Goal: Task Accomplishment & Management: Use online tool/utility

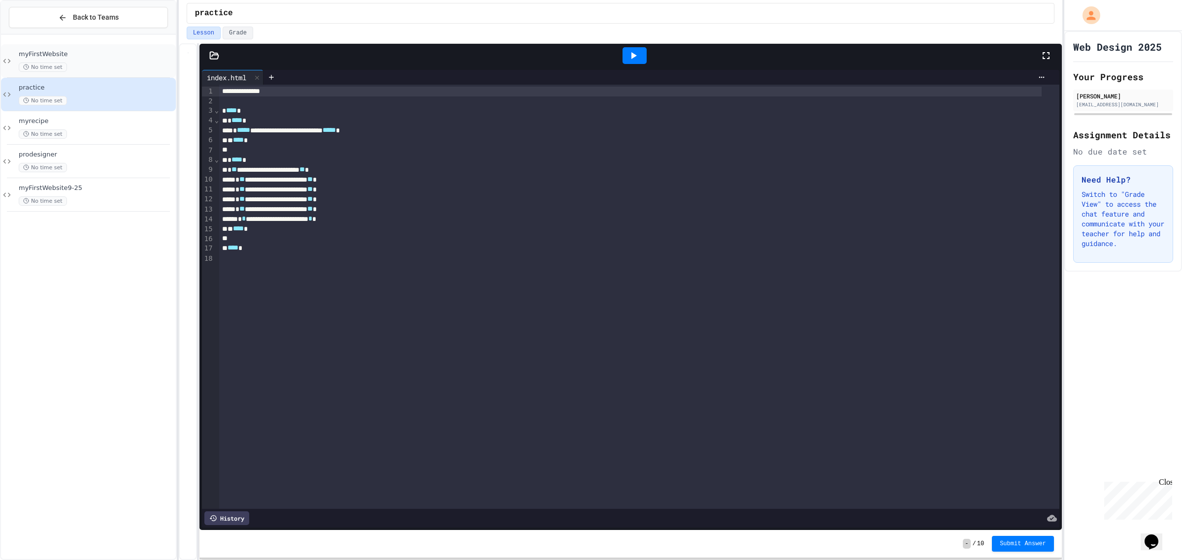
drag, startPoint x: 94, startPoint y: 55, endPoint x: 97, endPoint y: 48, distance: 7.7
click at [97, 48] on div "myFirstWebsite No time set" at bounding box center [88, 60] width 175 height 33
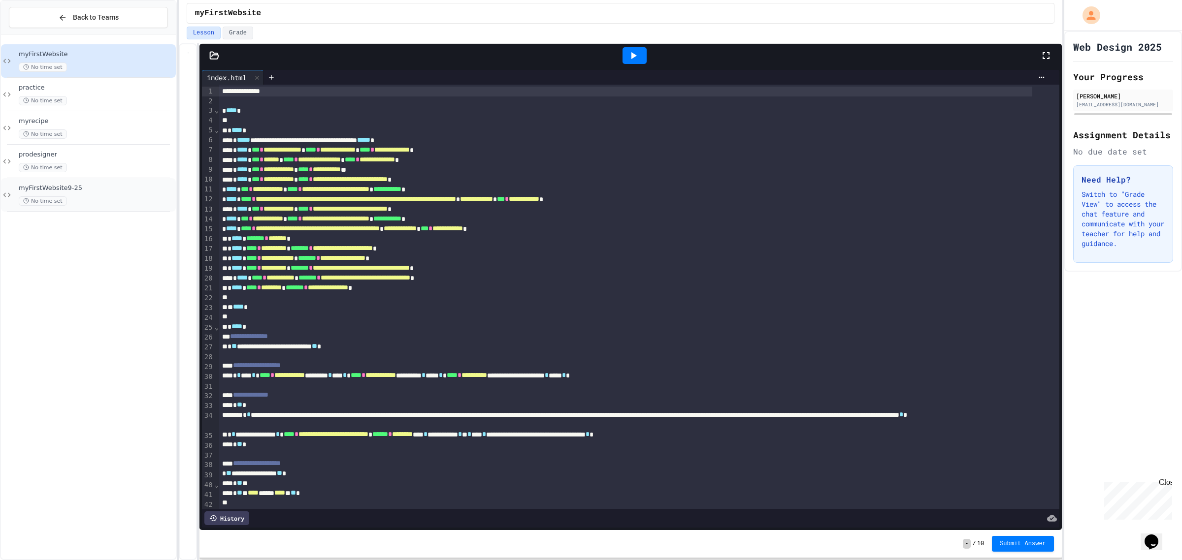
click at [126, 194] on div "myFirstWebsite9-25 No time set" at bounding box center [96, 195] width 155 height 22
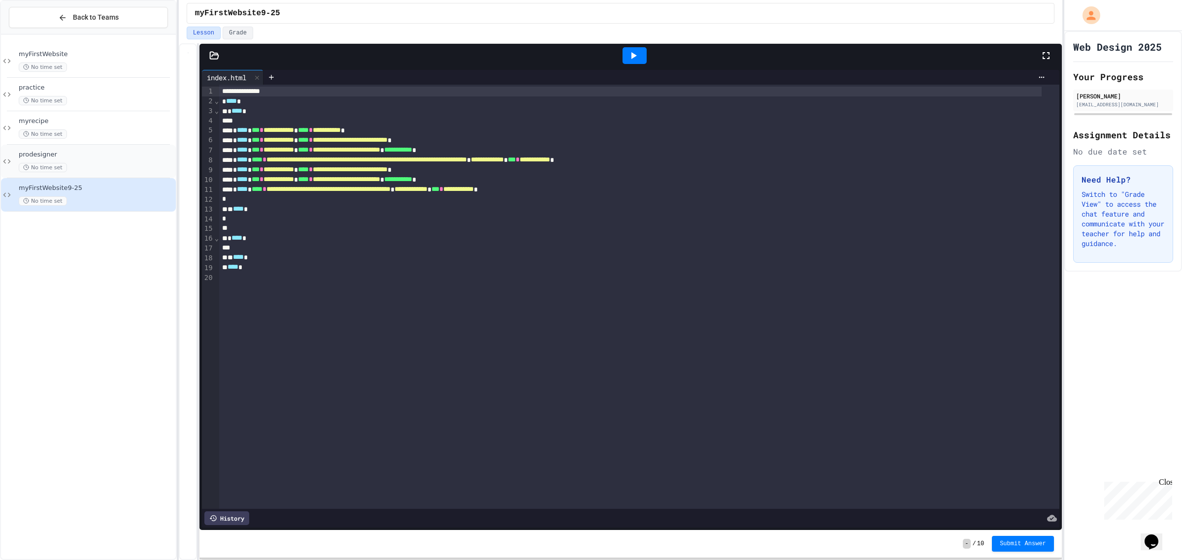
click at [119, 163] on div "No time set" at bounding box center [96, 167] width 155 height 9
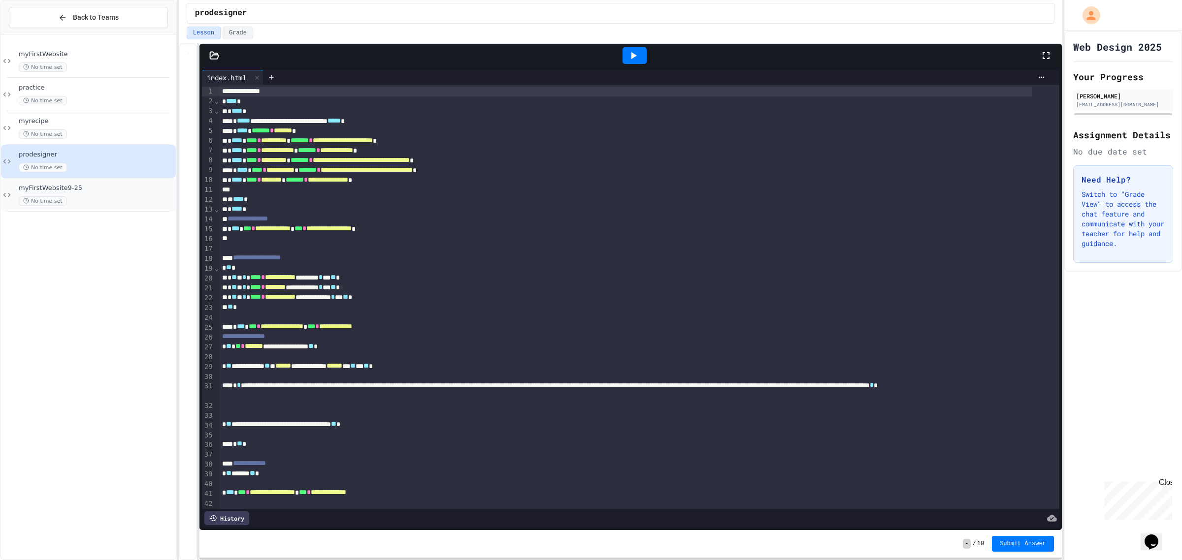
click at [107, 205] on div "No time set" at bounding box center [96, 200] width 155 height 9
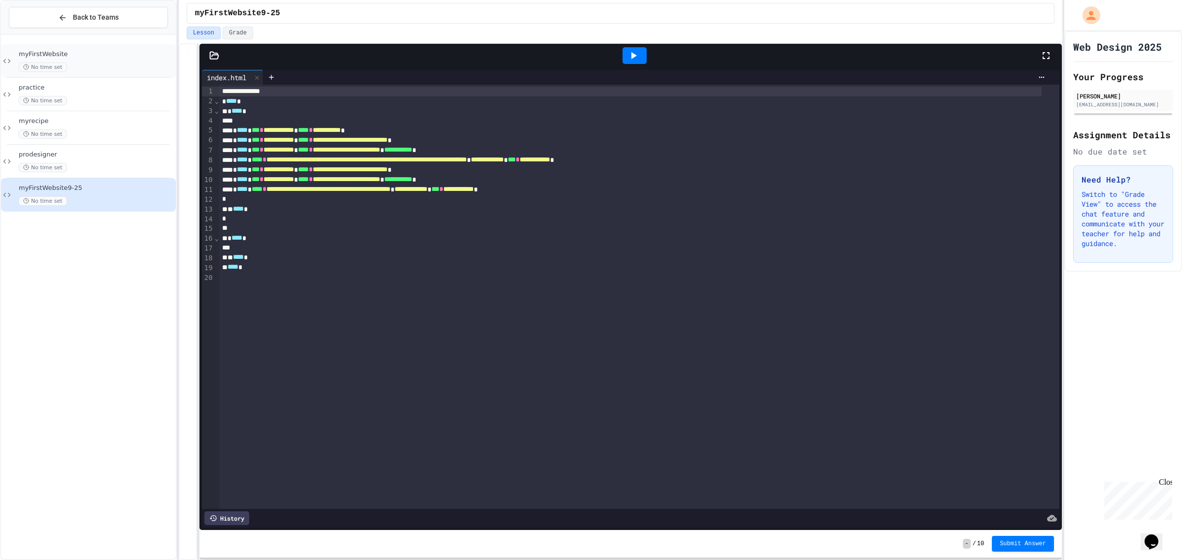
click at [102, 70] on div "No time set" at bounding box center [96, 67] width 155 height 9
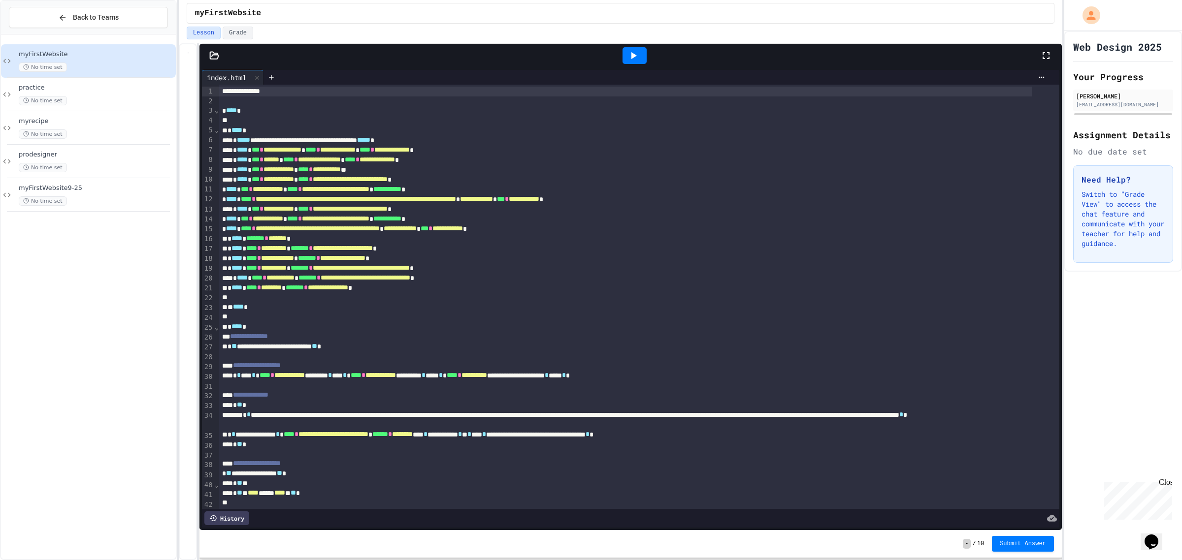
click at [213, 54] on icon at bounding box center [214, 56] width 10 height 10
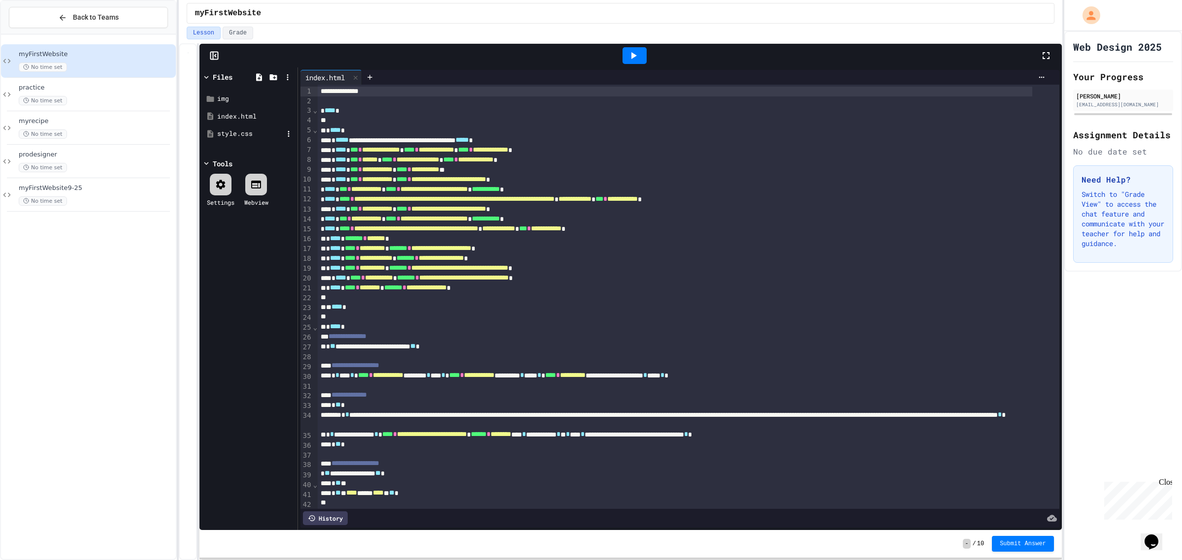
click at [237, 133] on div "style.css" at bounding box center [250, 134] width 66 height 10
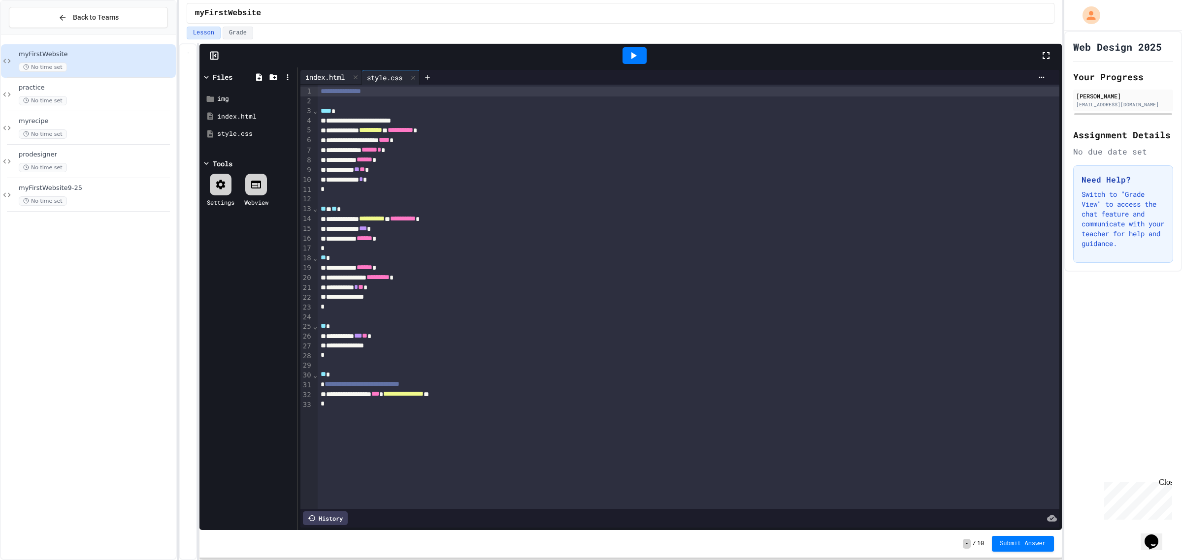
click at [333, 76] on div "index.html" at bounding box center [324, 77] width 49 height 10
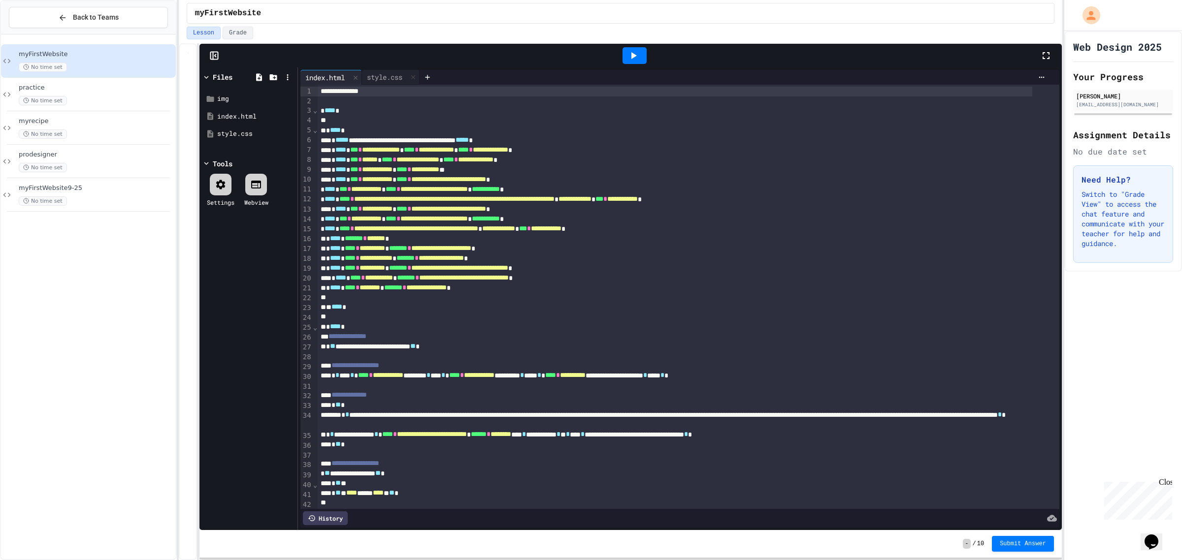
click at [638, 58] on icon at bounding box center [633, 56] width 12 height 12
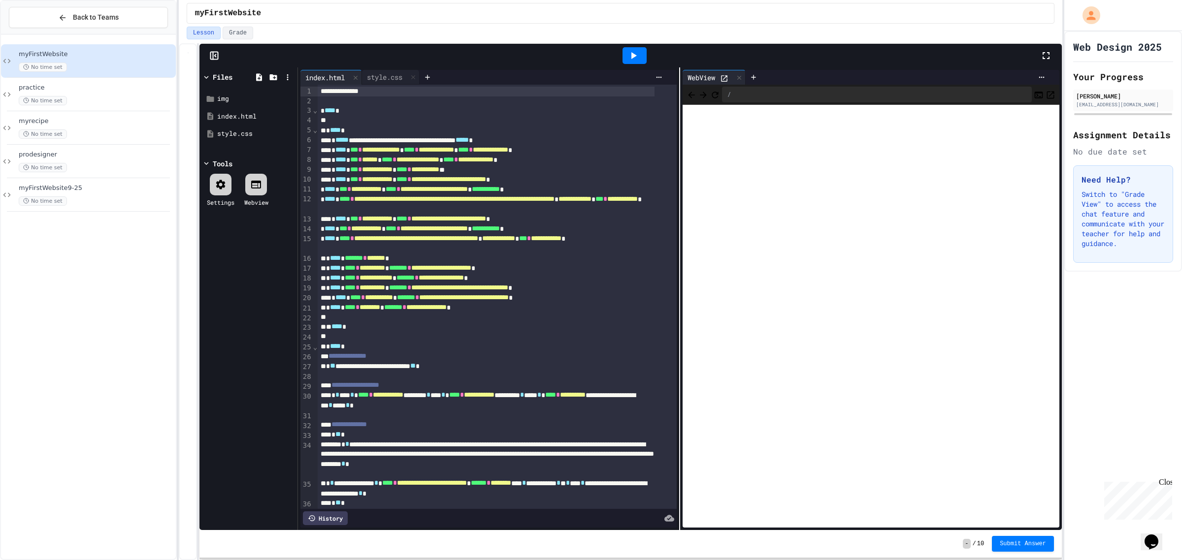
click at [720, 78] on icon at bounding box center [724, 78] width 8 height 8
click at [379, 85] on div "**********" at bounding box center [497, 498] width 359 height 826
click at [388, 75] on div "style.css" at bounding box center [384, 77] width 45 height 10
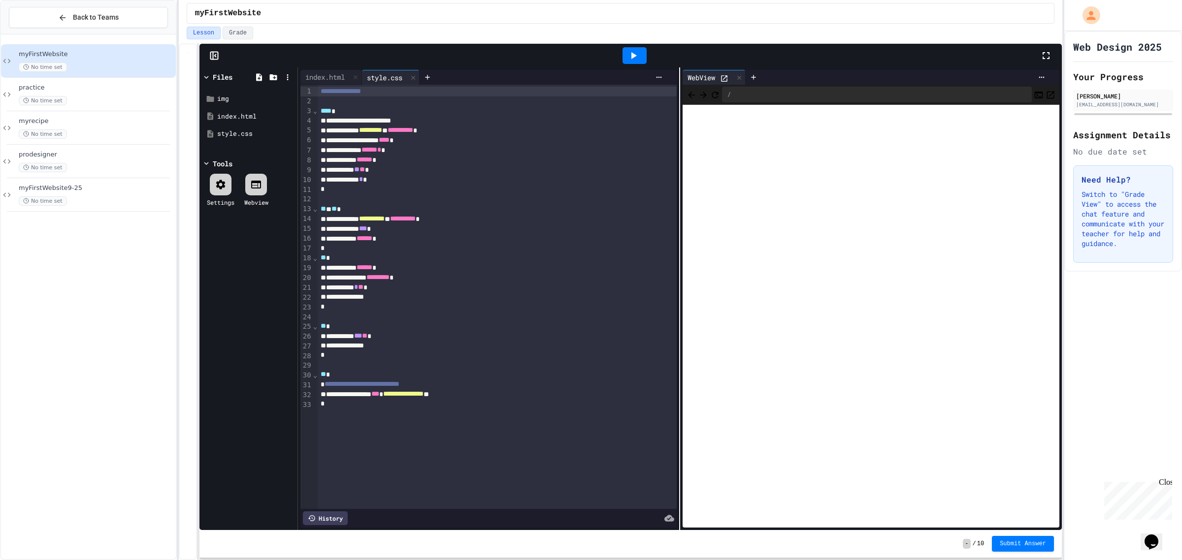
click at [372, 405] on div "*" at bounding box center [491, 404] width 346 height 10
click at [360, 438] on div "To enrich screen reader interactions, please activate Accessibility in Grammarl…" at bounding box center [497, 443] width 359 height 10
click at [368, 428] on div "To enrich screen reader interactions, please activate Accessibility in Grammarl…" at bounding box center [497, 433] width 359 height 10
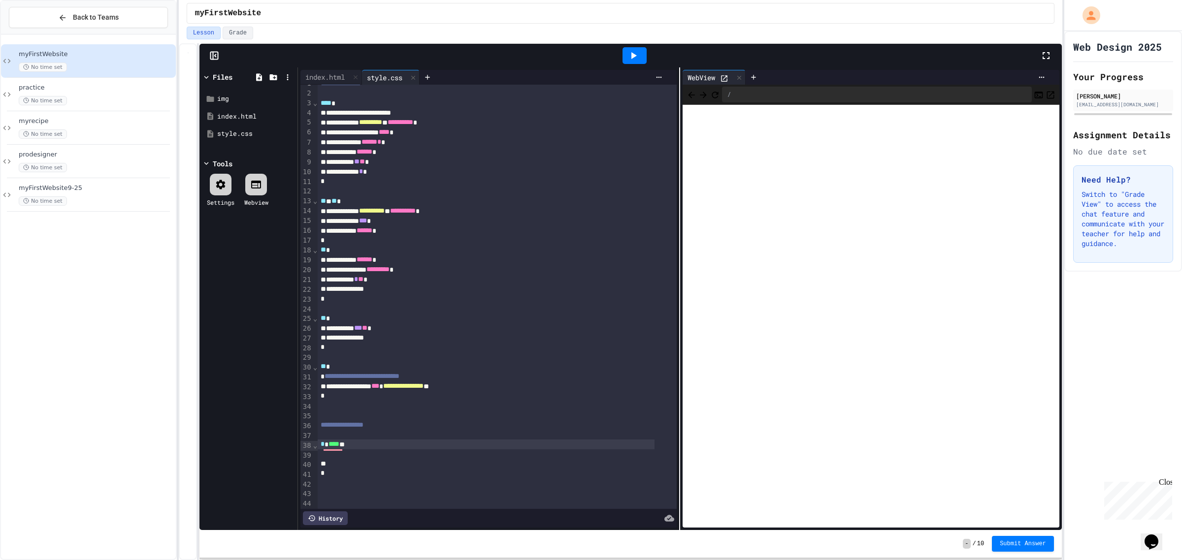
click at [333, 457] on div "To enrich screen reader interactions, please activate Accessibility in Grammarl…" at bounding box center [486, 455] width 337 height 10
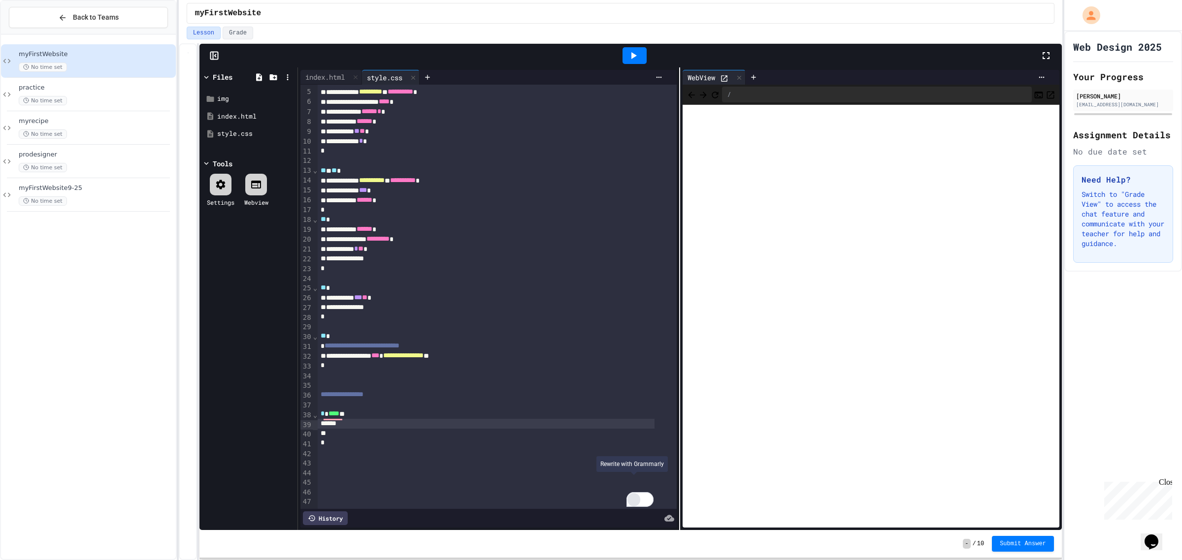
click at [634, 494] on div "Rewrite with Grammarly" at bounding box center [633, 499] width 11 height 11
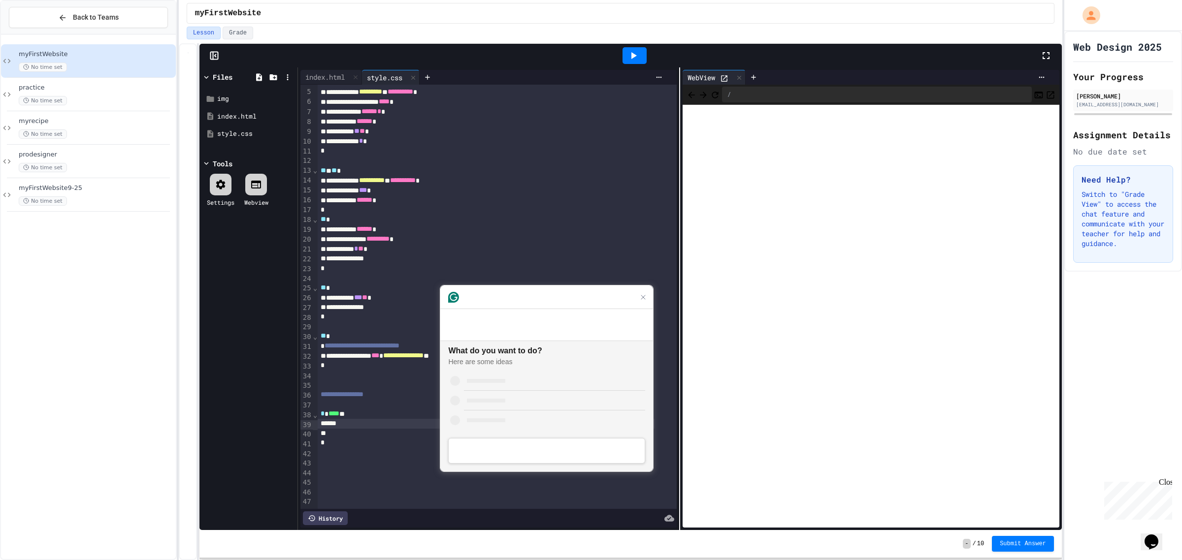
scroll to position [0, 0]
click at [646, 301] on icon "Close Grammarly Assistant" at bounding box center [643, 297] width 8 height 8
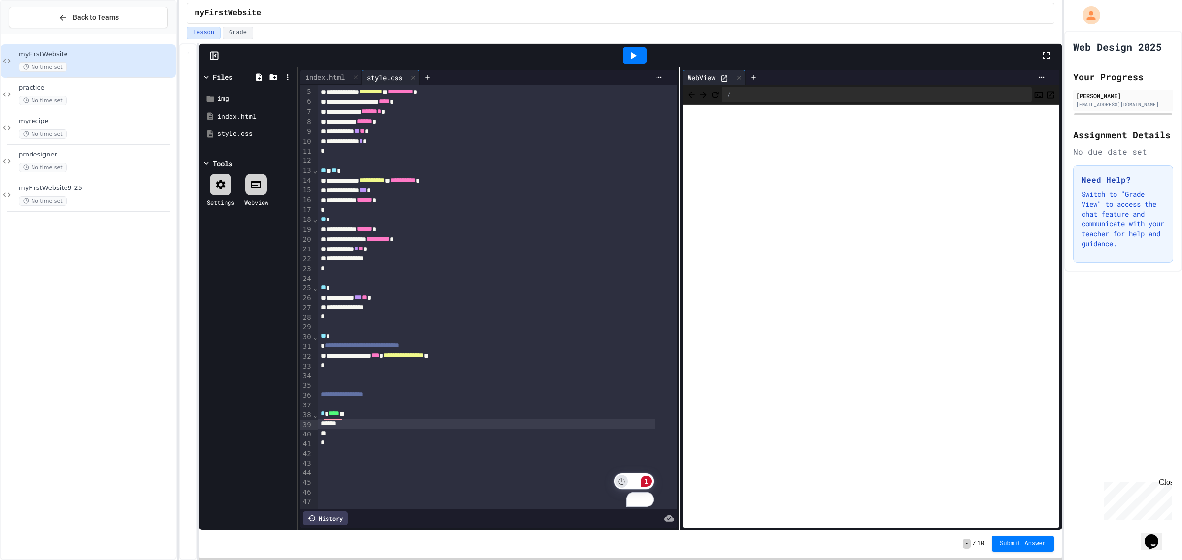
click at [619, 479] on icon "Turn off Grammarly on this website" at bounding box center [621, 481] width 7 height 7
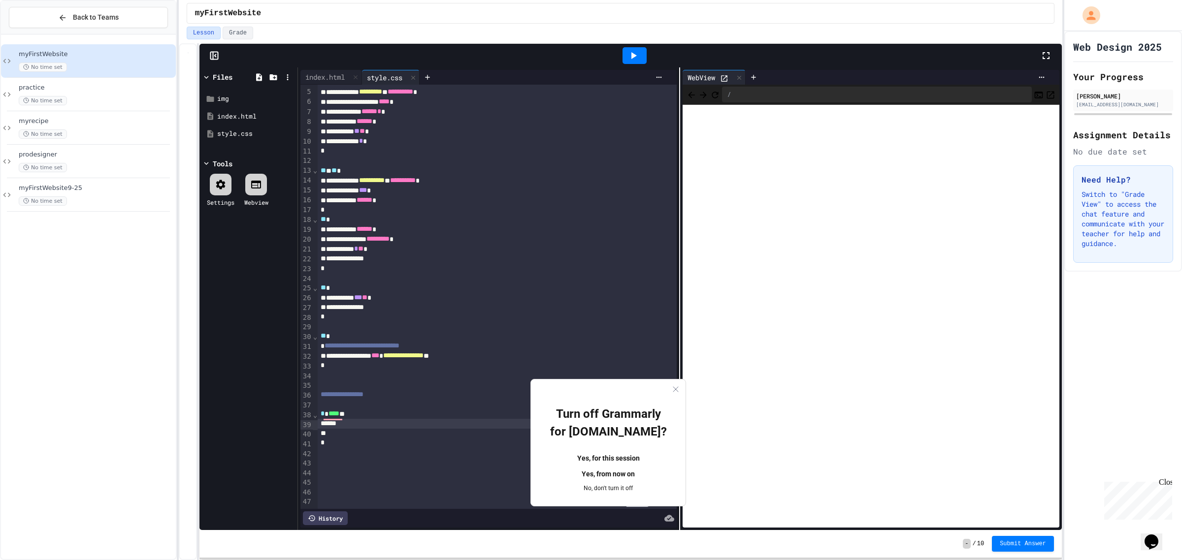
click at [602, 451] on button "Yes, for this session" at bounding box center [608, 459] width 123 height 16
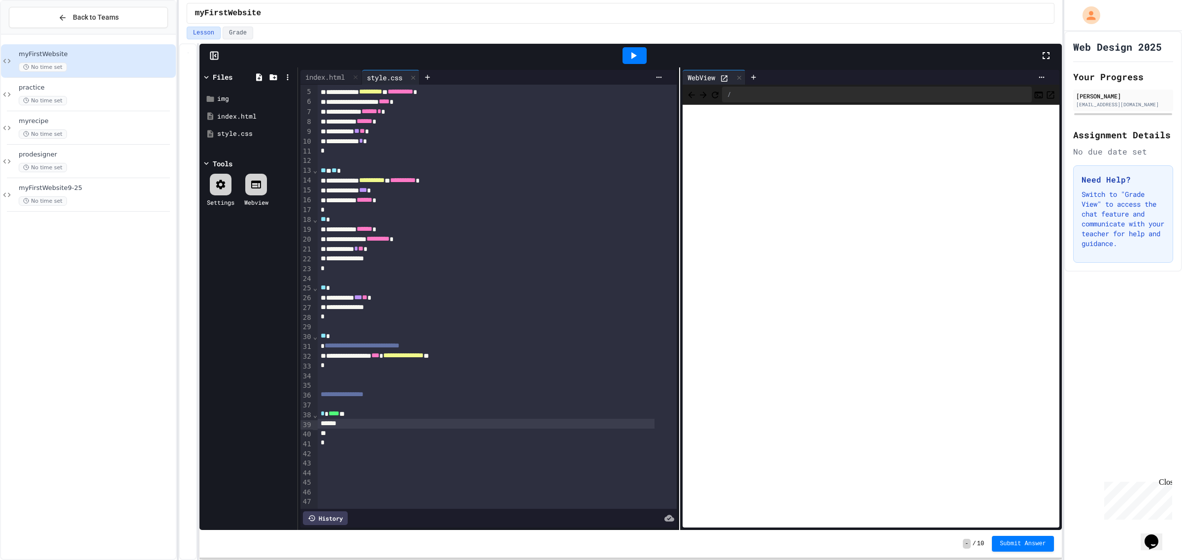
click at [420, 419] on div "******" at bounding box center [486, 424] width 337 height 10
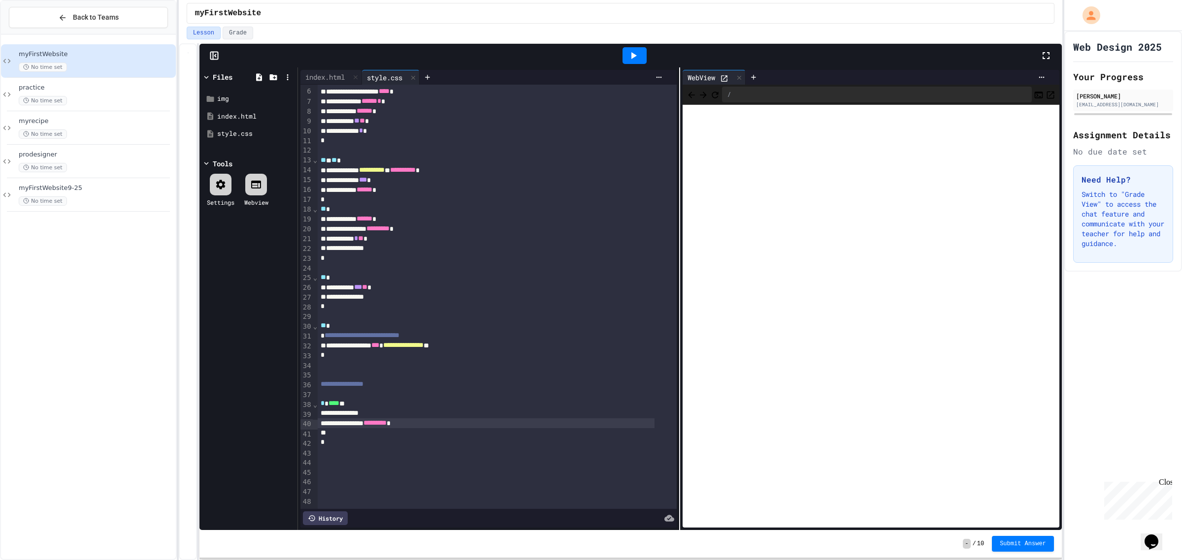
click at [630, 52] on icon at bounding box center [633, 56] width 12 height 12
click at [633, 59] on icon at bounding box center [633, 56] width 12 height 12
click at [364, 448] on div "To enrich screen reader interactions, please activate Accessibility in Grammarl…" at bounding box center [497, 453] width 359 height 10
click at [356, 438] on div "*" at bounding box center [486, 443] width 337 height 10
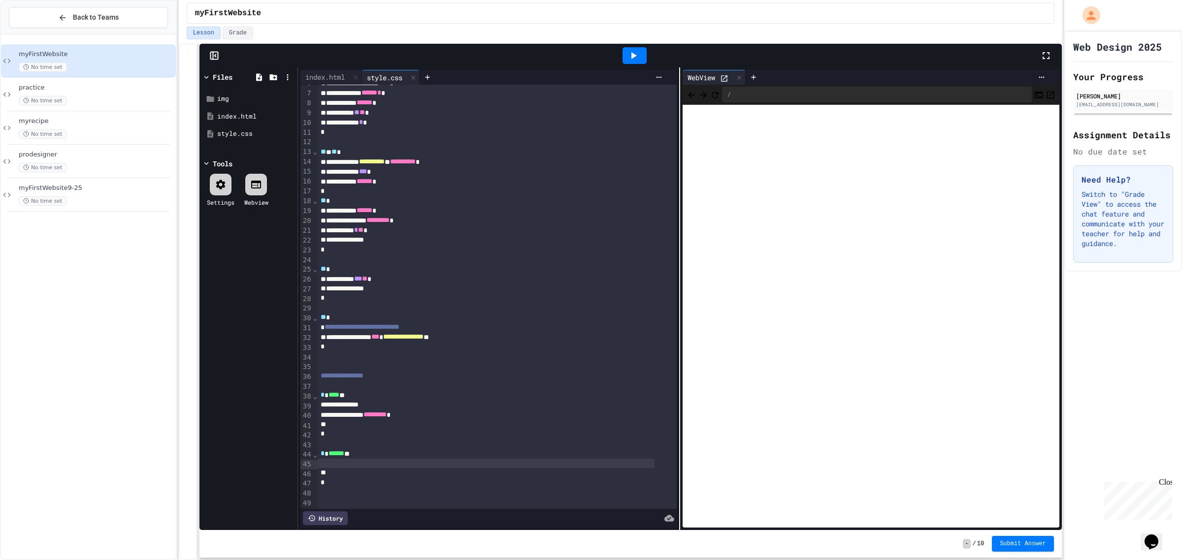
click at [330, 468] on div "To enrich screen reader interactions, please activate Accessibility in Grammarl…" at bounding box center [486, 464] width 337 height 10
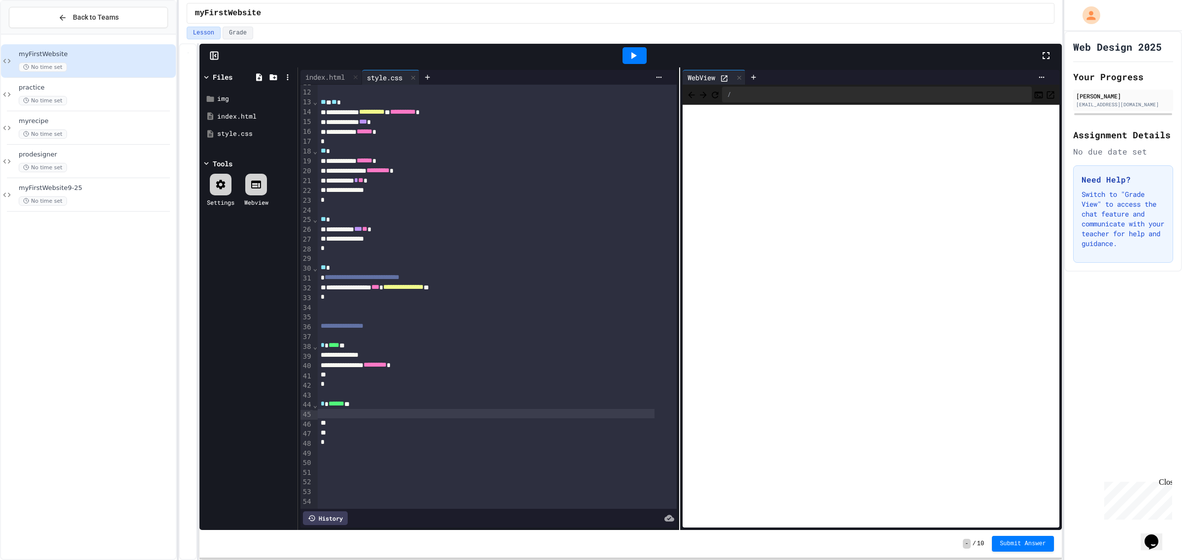
click at [333, 409] on div "To enrich screen reader interactions, please activate Accessibility in Grammarl…" at bounding box center [486, 414] width 337 height 10
click at [356, 409] on div "****** * ** **** *" at bounding box center [486, 414] width 337 height 10
click at [346, 410] on span "*" at bounding box center [344, 413] width 4 height 7
click at [350, 410] on span "**" at bounding box center [346, 413] width 5 height 7
click at [431, 409] on div "**********" at bounding box center [486, 414] width 337 height 10
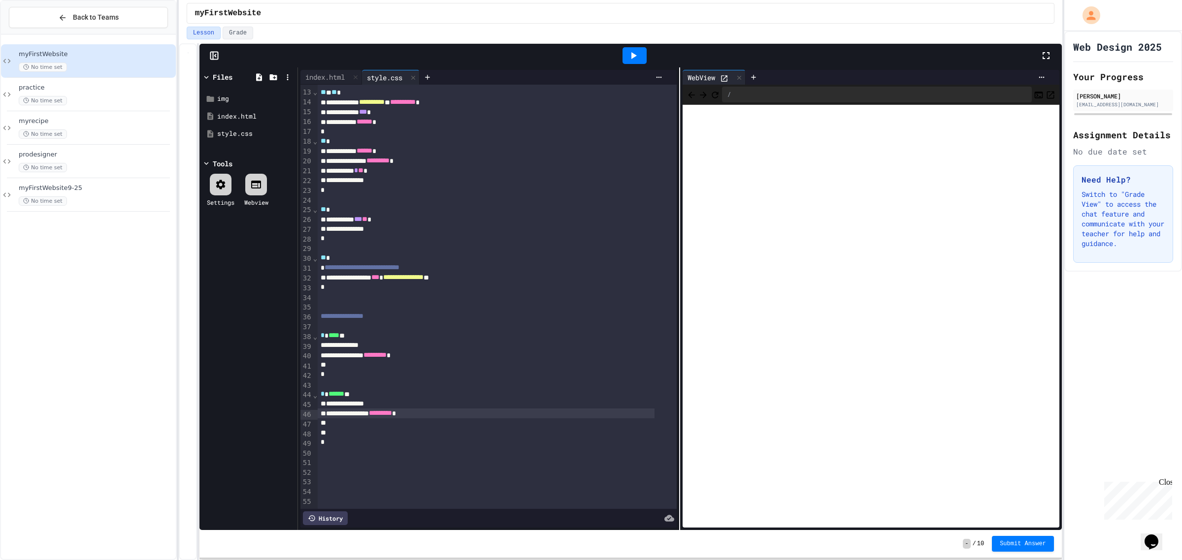
click at [634, 57] on icon at bounding box center [633, 55] width 5 height 7
click at [320, 440] on div "*" at bounding box center [486, 443] width 337 height 10
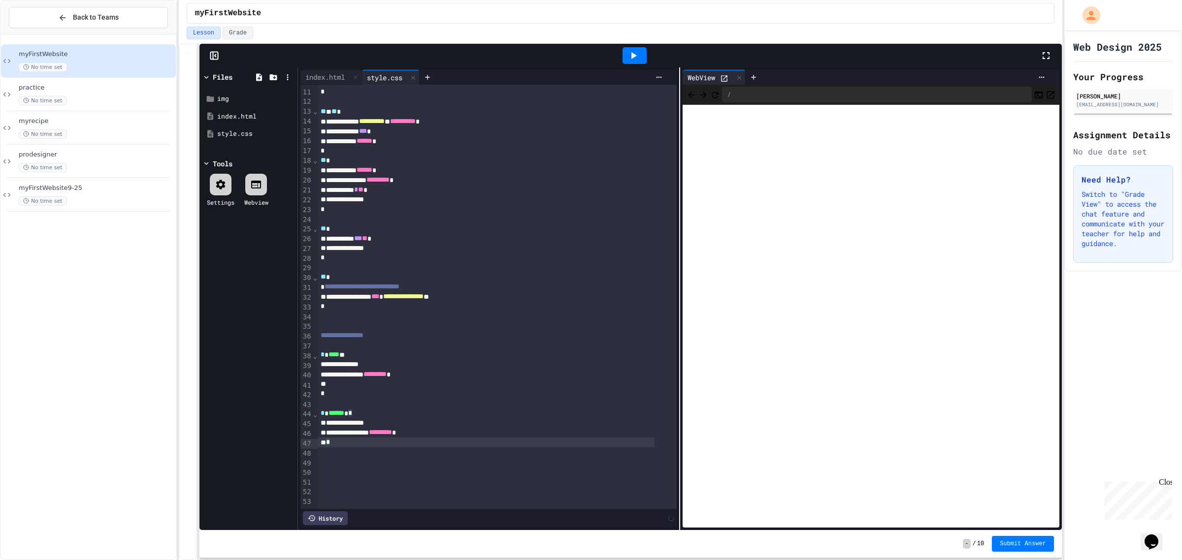
scroll to position [116, 0]
click at [319, 389] on div "*" at bounding box center [486, 394] width 337 height 10
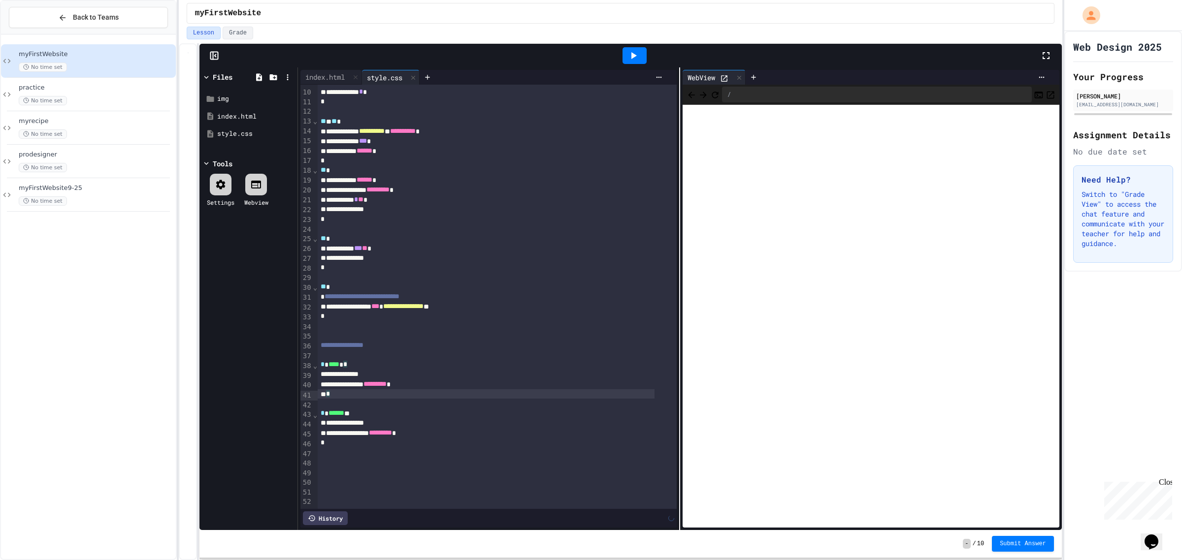
scroll to position [106, 0]
click at [627, 52] on icon at bounding box center [633, 56] width 12 height 12
click at [343, 457] on div "To enrich screen reader interactions, please activate Accessibility in Grammarl…" at bounding box center [497, 462] width 359 height 10
click at [326, 457] on div "To enrich screen reader interactions, please activate Accessibility in Grammarl…" at bounding box center [497, 462] width 359 height 10
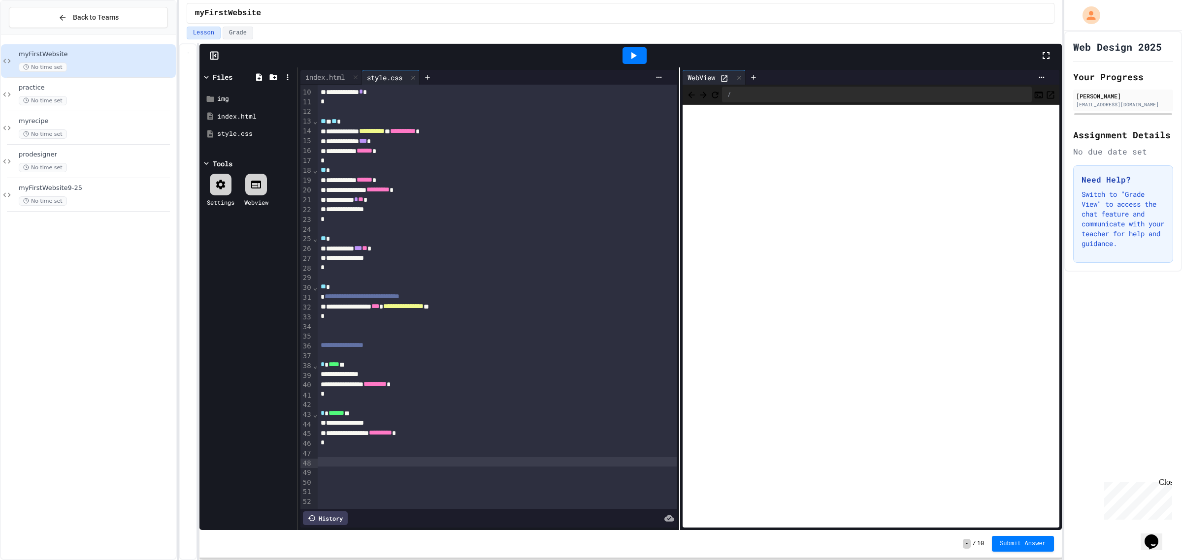
click at [326, 448] on div "To enrich screen reader interactions, please activate Accessibility in Grammarl…" at bounding box center [497, 453] width 359 height 10
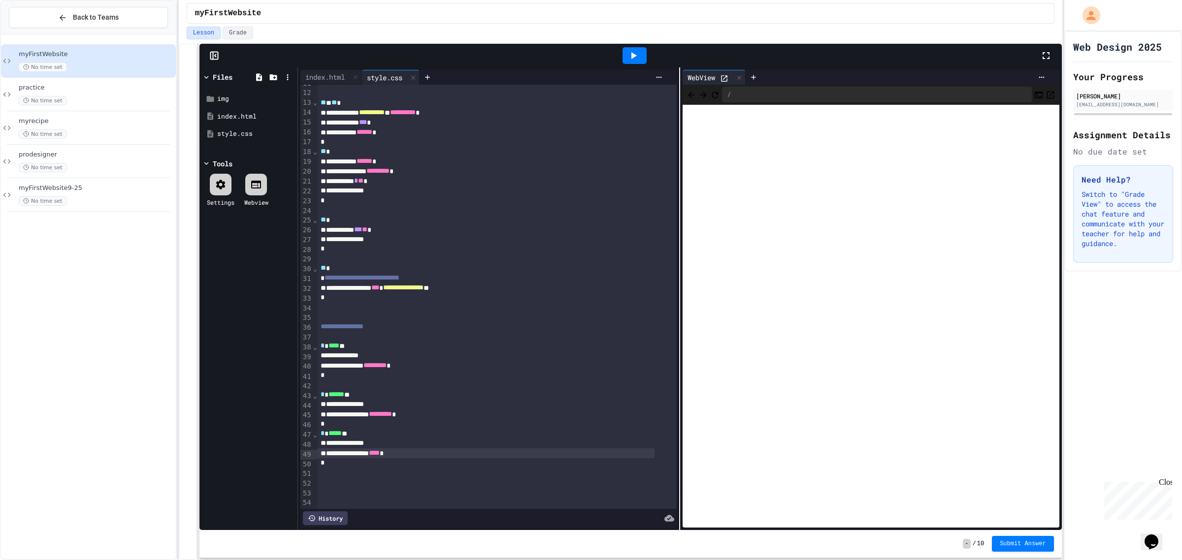
click at [633, 51] on icon at bounding box center [633, 56] width 12 height 12
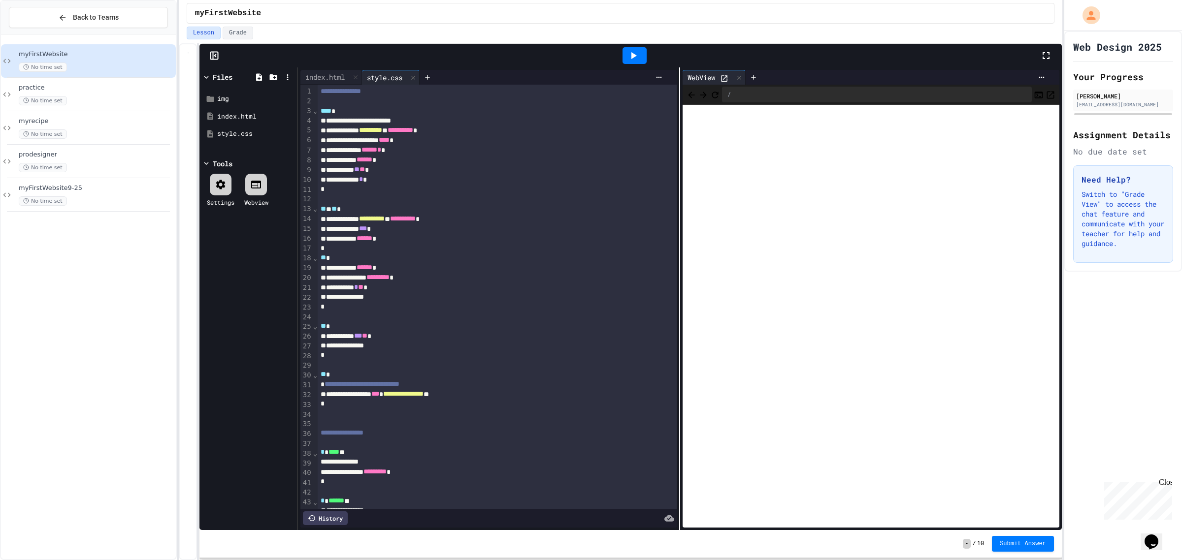
scroll to position [123, 0]
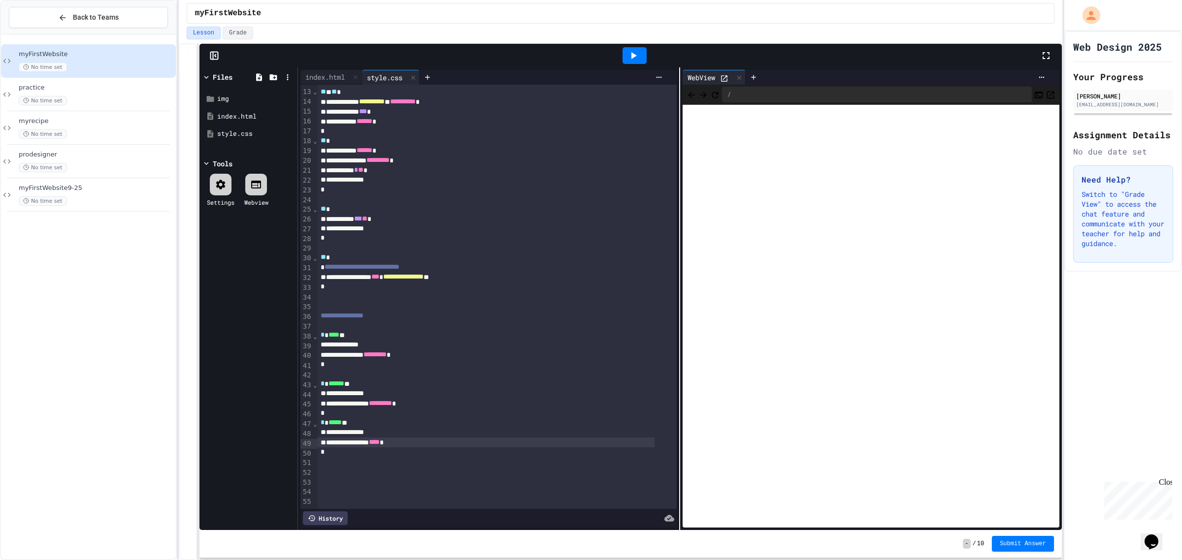
click at [338, 380] on span "******" at bounding box center [336, 383] width 16 height 7
click at [354, 380] on span "**********" at bounding box center [341, 383] width 26 height 7
click at [630, 53] on icon at bounding box center [633, 56] width 12 height 12
click at [349, 421] on div "* * ***** **" at bounding box center [486, 423] width 337 height 10
click at [629, 57] on icon at bounding box center [633, 56] width 12 height 12
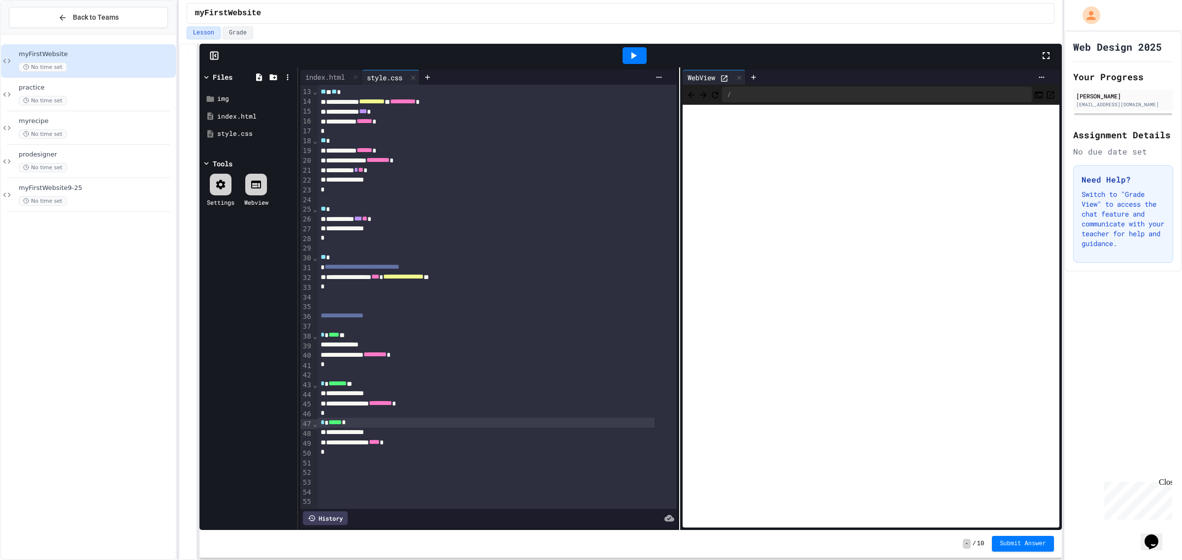
scroll to position [0, 0]
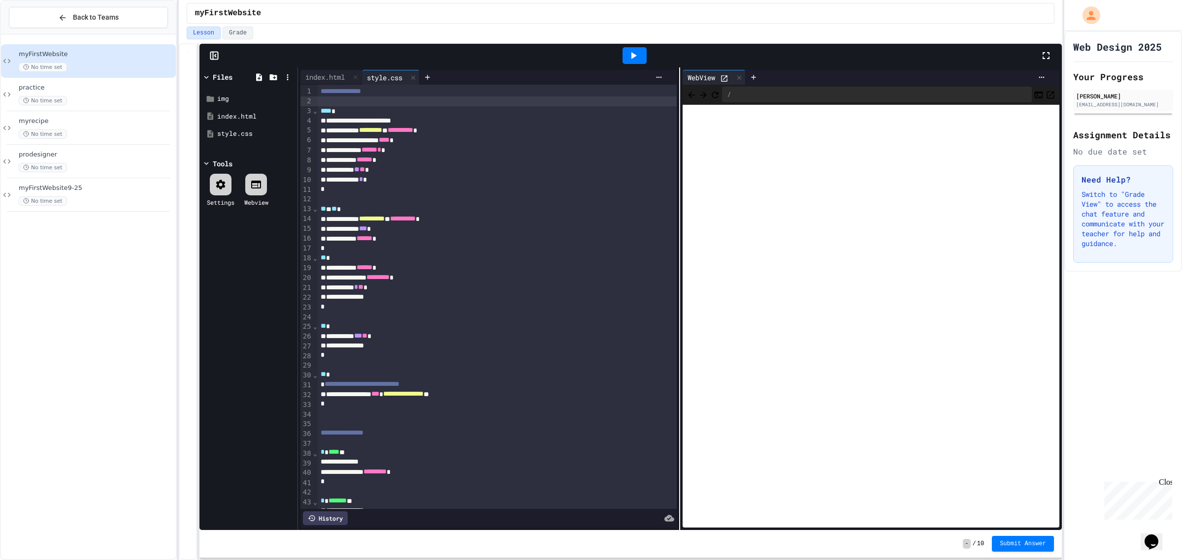
click at [351, 102] on div "To enrich screen reader interactions, please activate Accessibility in Grammarl…" at bounding box center [497, 102] width 359 height 10
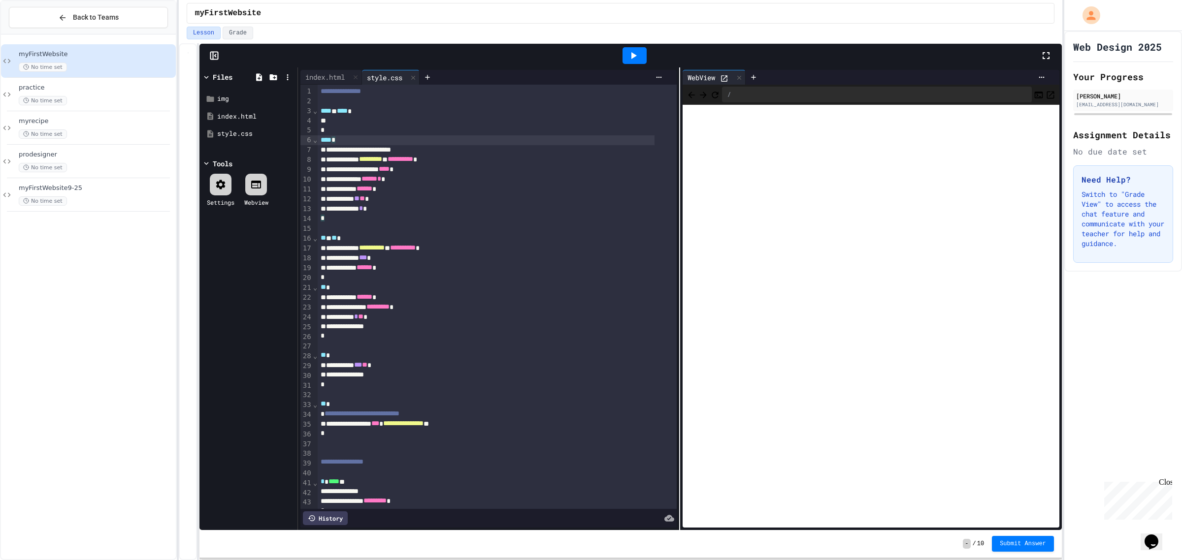
click at [347, 135] on div "**** *" at bounding box center [486, 140] width 337 height 10
click at [319, 138] on div "**** *" at bounding box center [486, 140] width 337 height 10
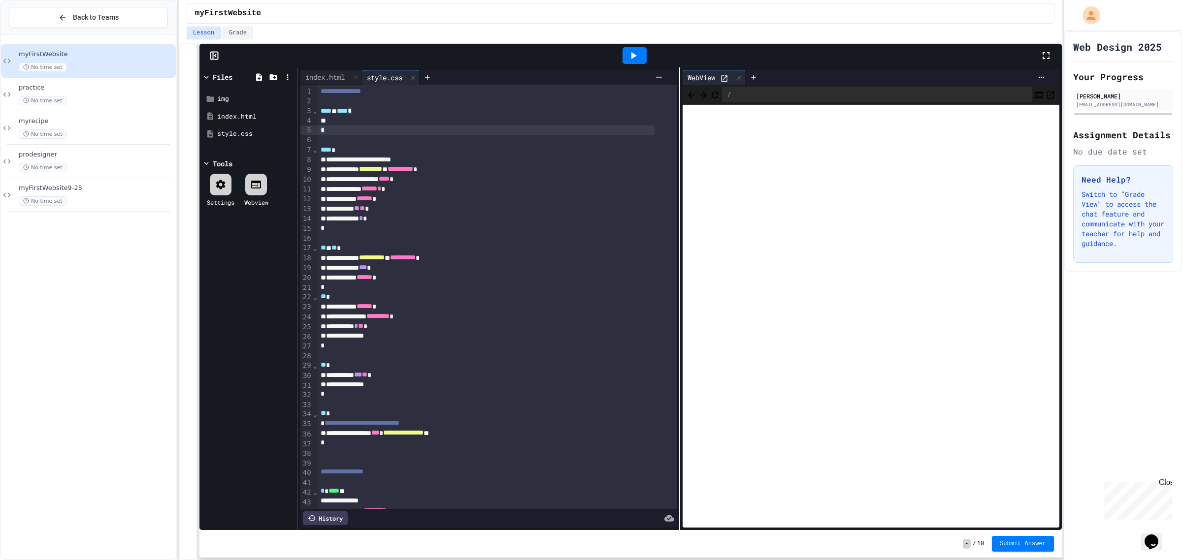
click at [340, 129] on div "*" at bounding box center [486, 131] width 337 height 10
click at [342, 117] on div "To enrich screen reader interactions, please activate Accessibility in Grammarl…" at bounding box center [486, 121] width 337 height 10
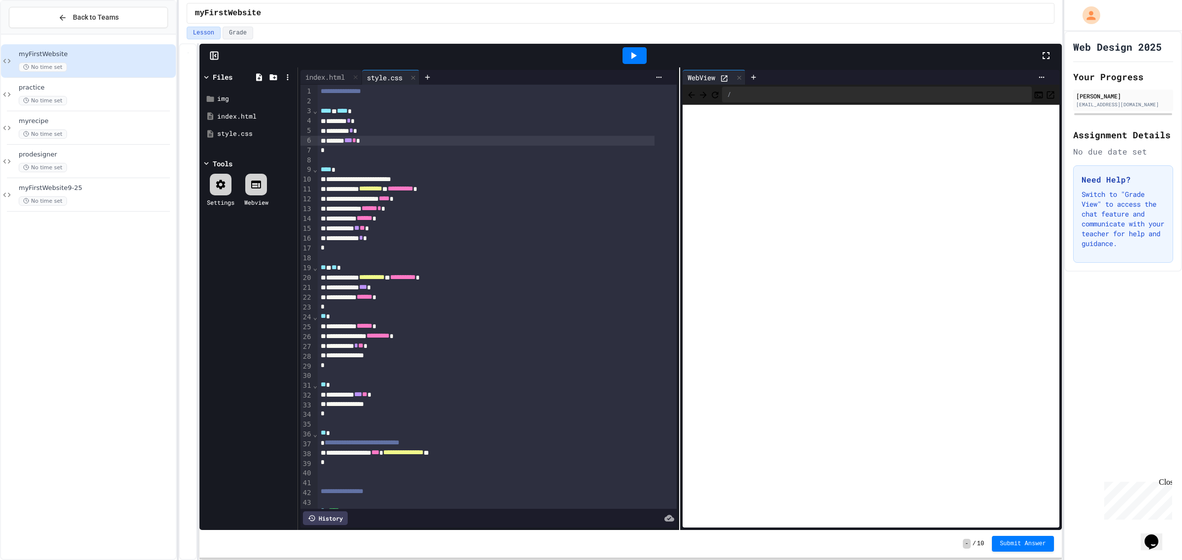
click at [352, 144] on span "***" at bounding box center [348, 140] width 8 height 7
click at [412, 142] on div "******* *** * *" at bounding box center [486, 141] width 337 height 10
click at [91, 157] on span "prodesigner" at bounding box center [96, 155] width 155 height 8
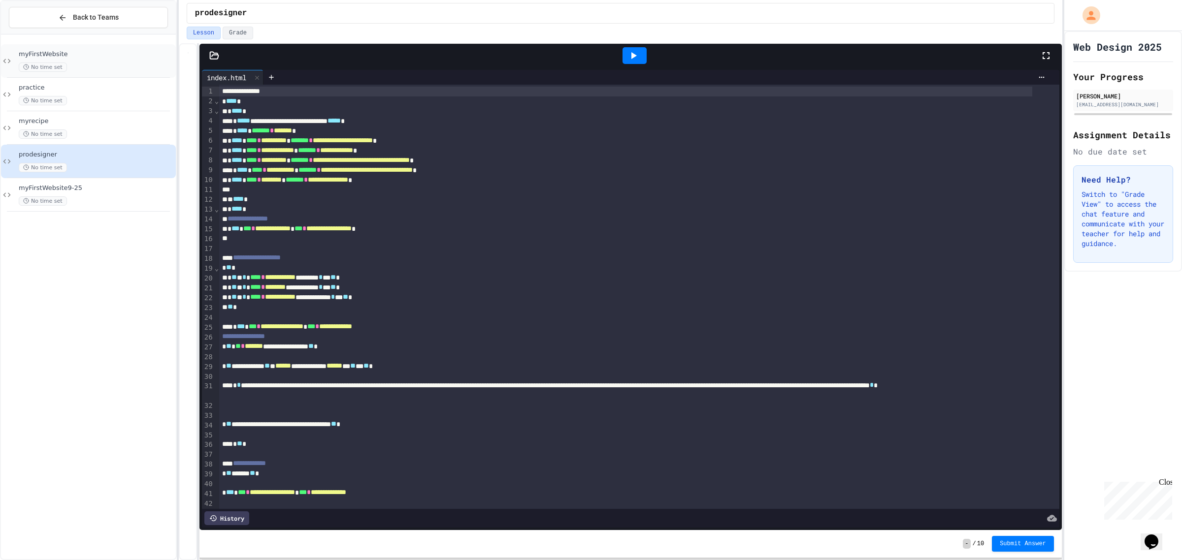
click at [112, 63] on div "No time set" at bounding box center [96, 67] width 155 height 9
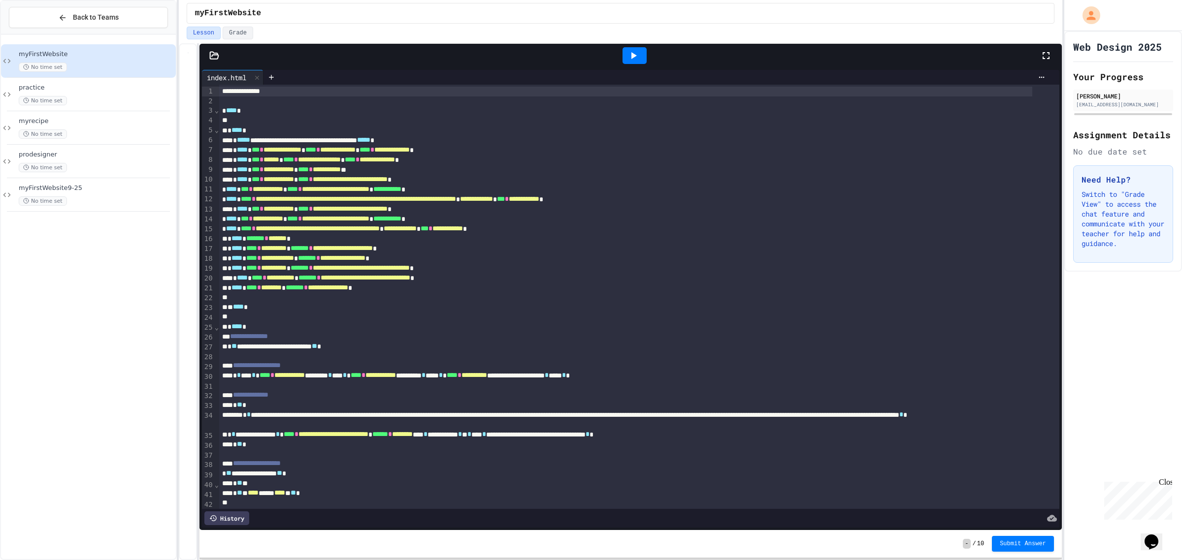
click at [217, 56] on icon at bounding box center [214, 56] width 10 height 10
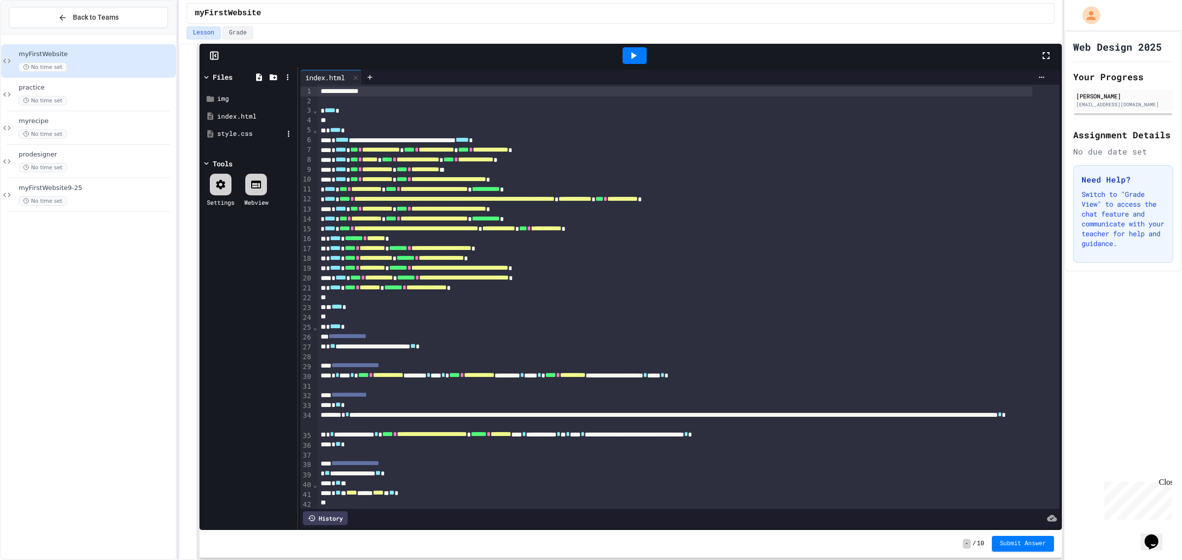
click at [252, 136] on div "style.css" at bounding box center [250, 134] width 66 height 10
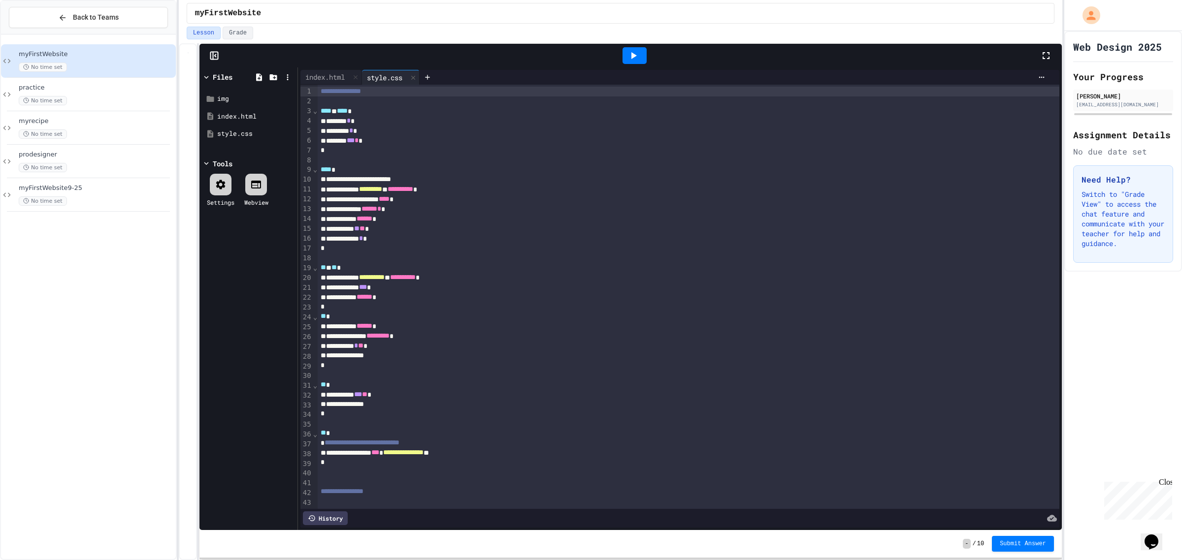
click at [629, 61] on icon at bounding box center [633, 56] width 12 height 12
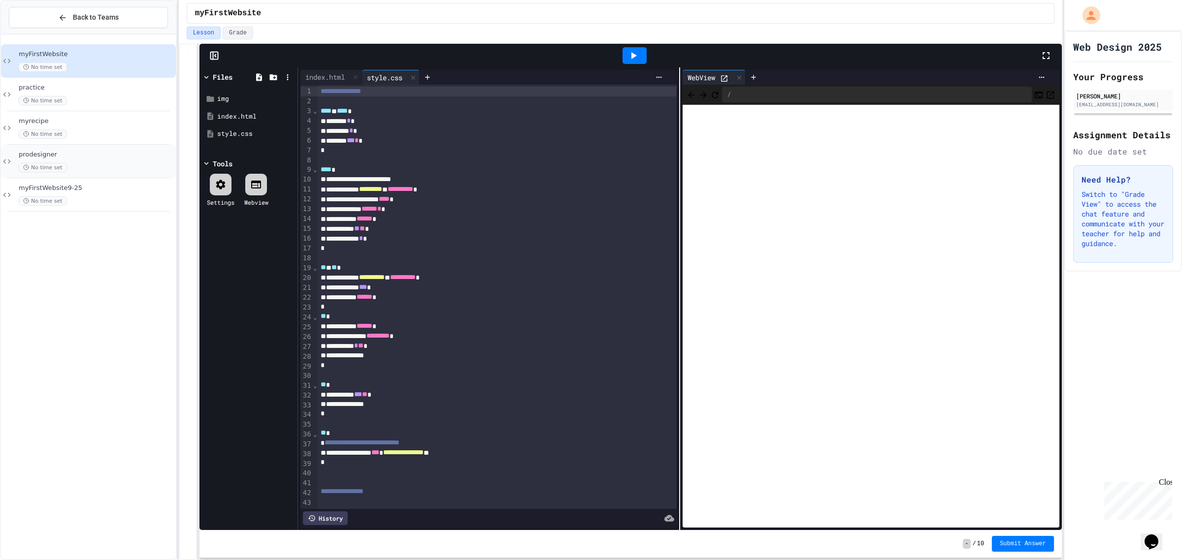
click at [98, 156] on span "prodesigner" at bounding box center [96, 155] width 155 height 8
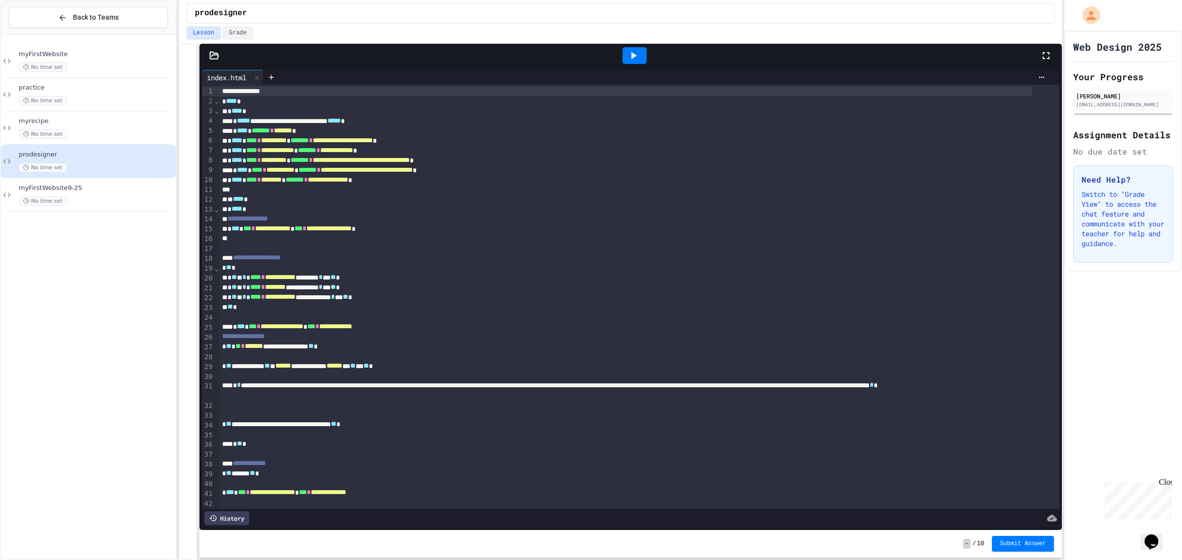
click at [631, 60] on icon at bounding box center [633, 56] width 12 height 12
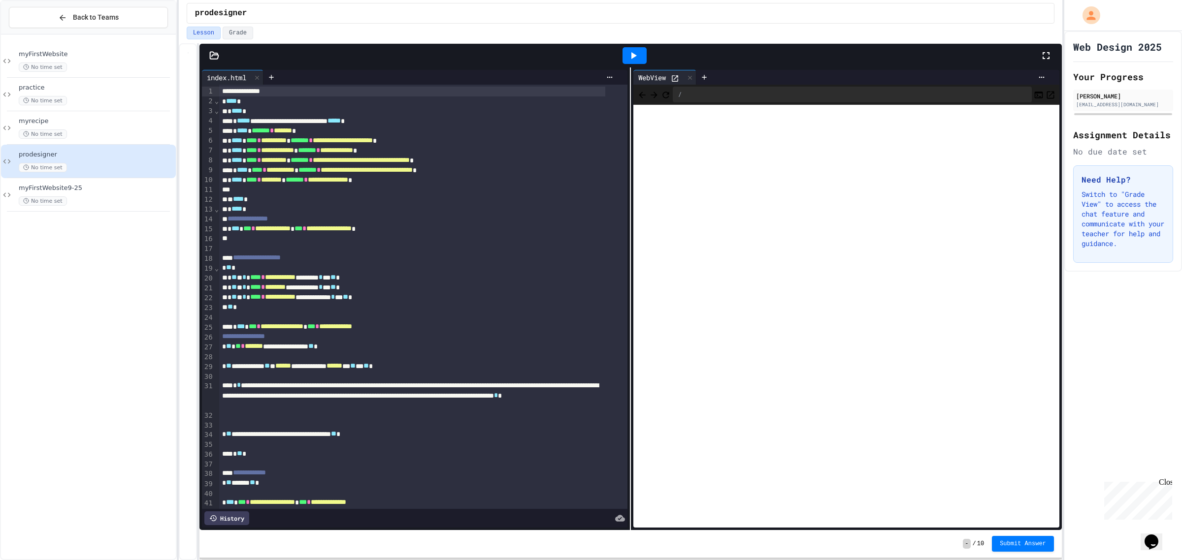
click at [671, 79] on icon at bounding box center [675, 78] width 8 height 8
